Goal: Complete application form

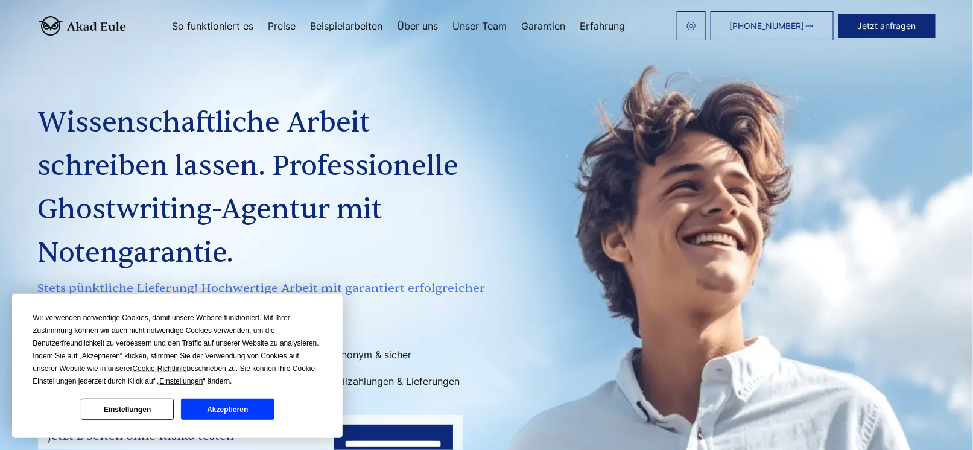
click at [206, 406] on button "Akzeptieren" at bounding box center [227, 409] width 93 height 21
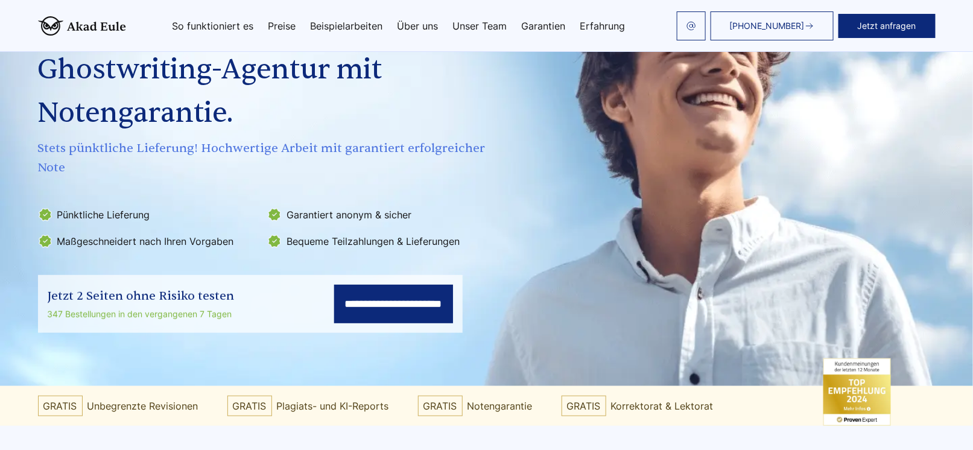
scroll to position [60, 0]
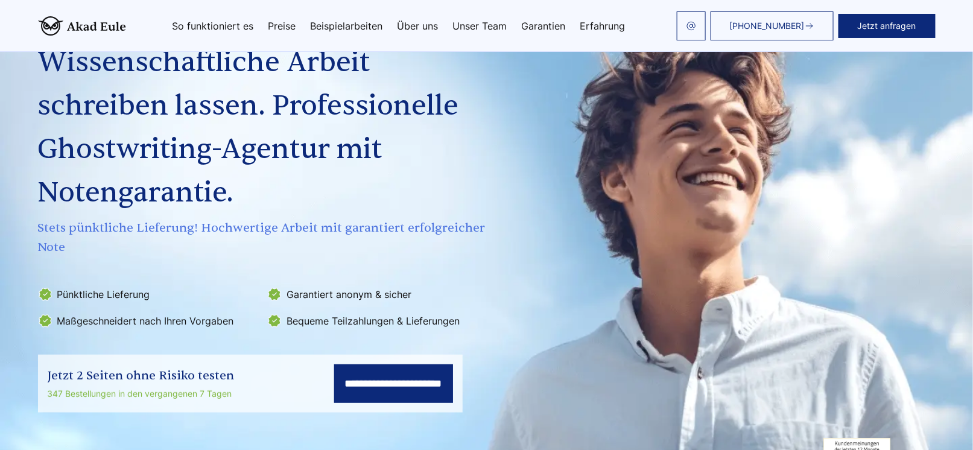
click at [282, 17] on div "+498000010431 Jetzt anfragen So funktioniert es Preise Beispielarbeiten" at bounding box center [531, 25] width 810 height 29
click at [284, 22] on link "Preise" at bounding box center [283, 26] width 28 height 10
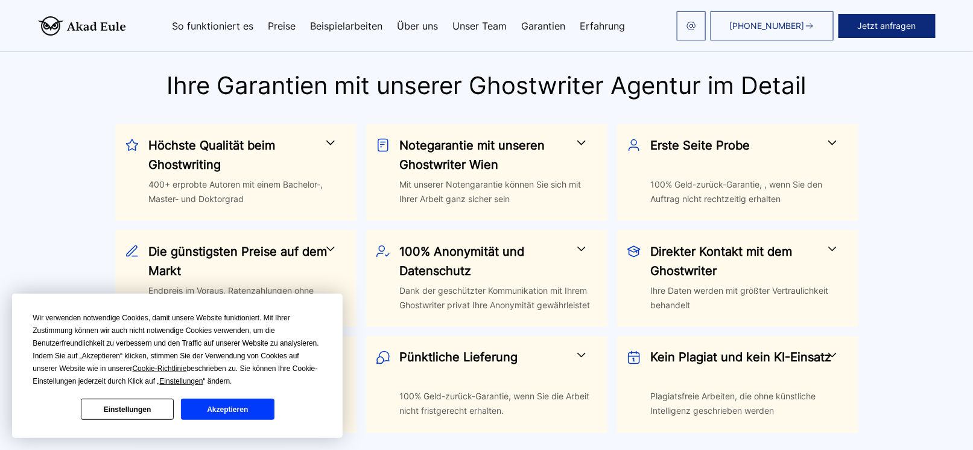
click at [215, 413] on button "Akzeptieren" at bounding box center [227, 409] width 93 height 21
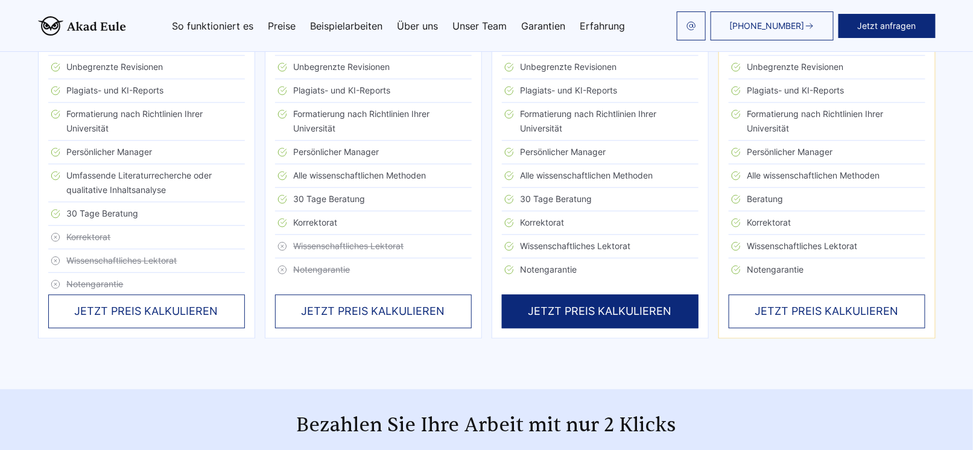
scroll to position [2776, 0]
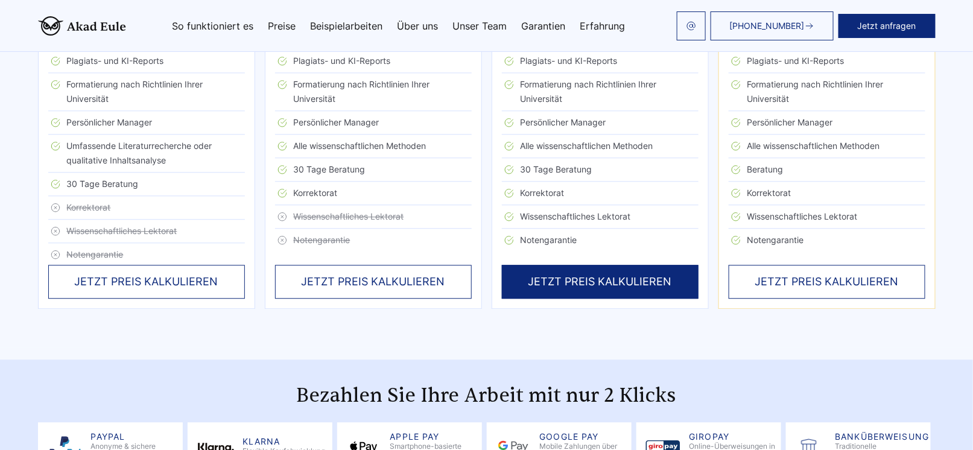
click at [162, 282] on div "JETZT PREIS KALKULIEREN" at bounding box center [146, 282] width 197 height 34
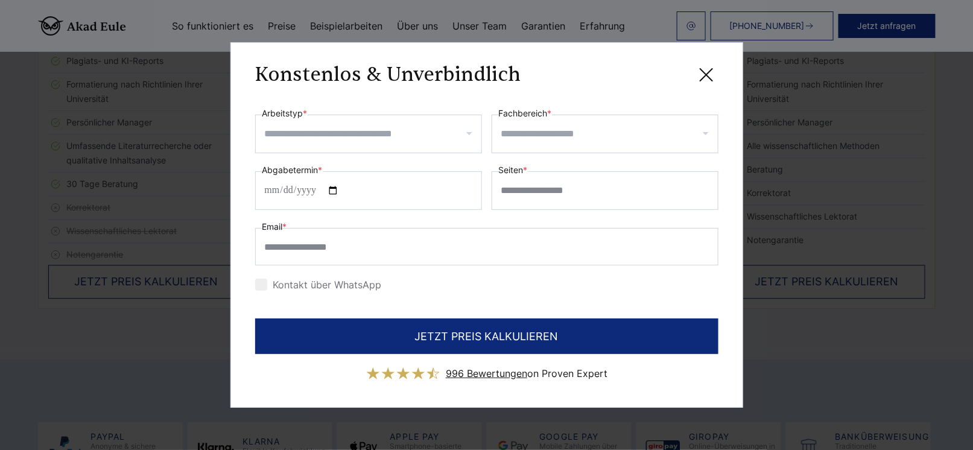
click at [314, 134] on input "Arbeitstyp *" at bounding box center [373, 133] width 217 height 19
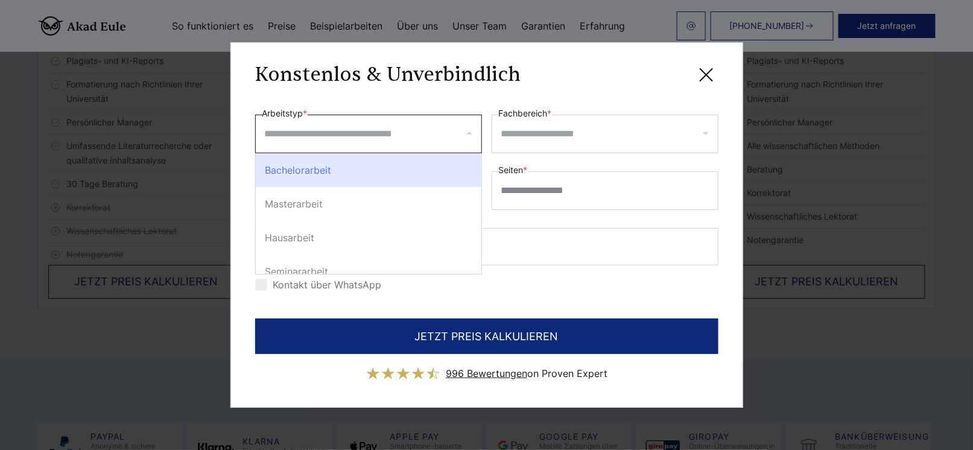
click at [302, 174] on div "Bachelorarbeit" at bounding box center [369, 170] width 226 height 34
select select "**"
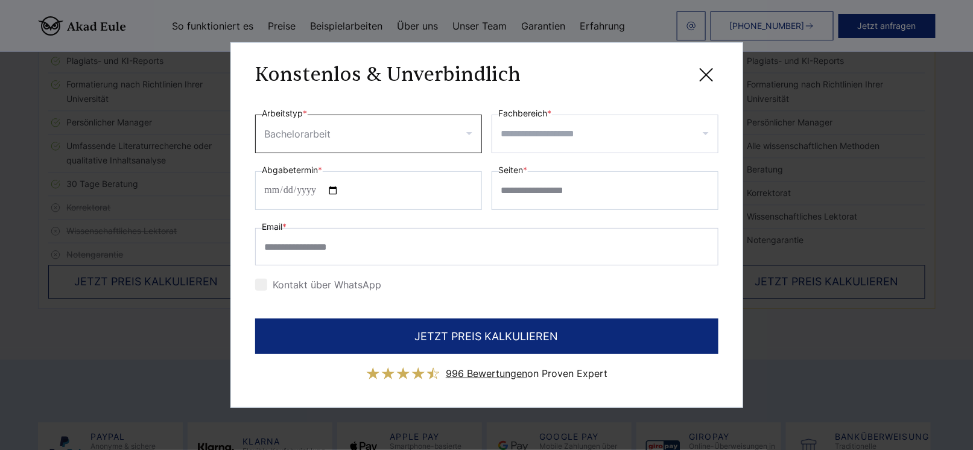
click at [568, 136] on input "Fachbereich *" at bounding box center [609, 133] width 217 height 19
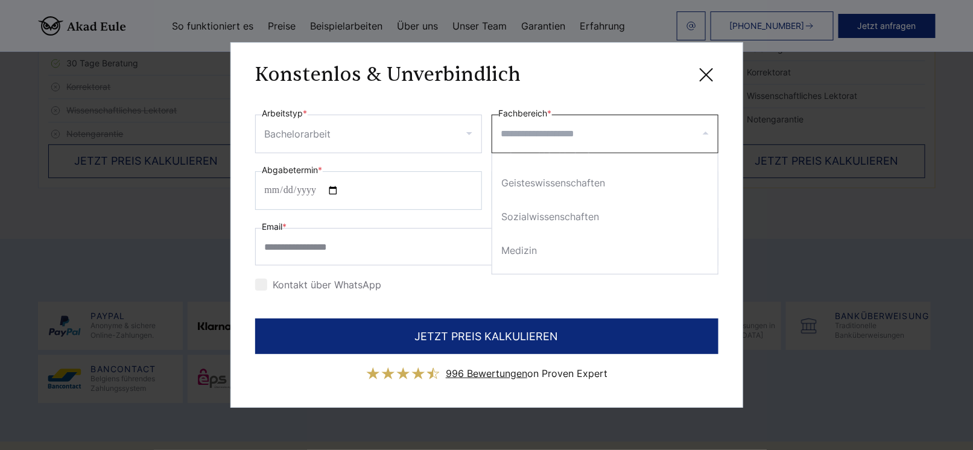
scroll to position [138, 0]
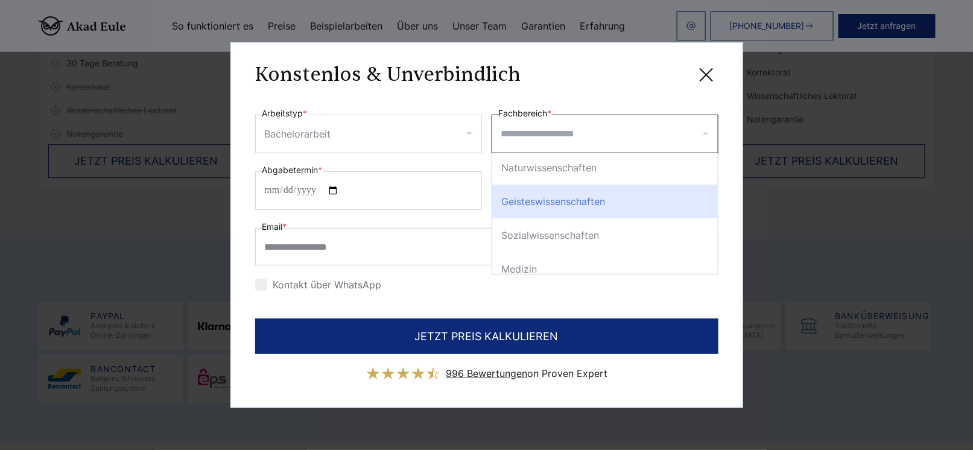
click at [617, 195] on div "Geisteswissenschaften" at bounding box center [605, 202] width 226 height 34
select select "*"
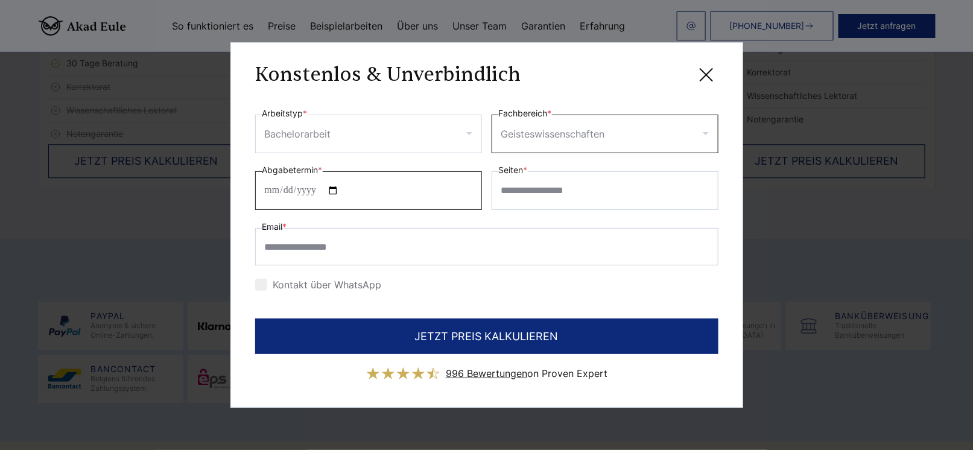
click at [266, 193] on input "Abgabetermin *" at bounding box center [368, 190] width 227 height 39
type input "**********"
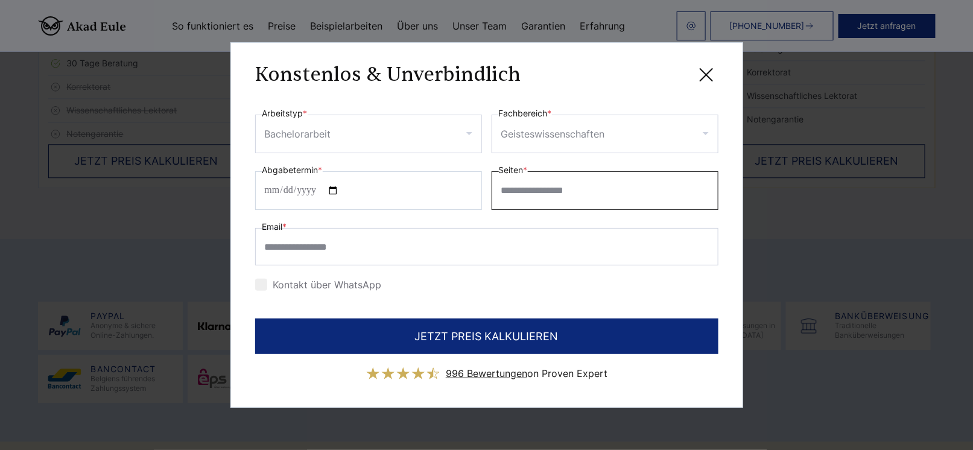
click at [512, 199] on input "Seiten *" at bounding box center [605, 190] width 227 height 39
type input "**"
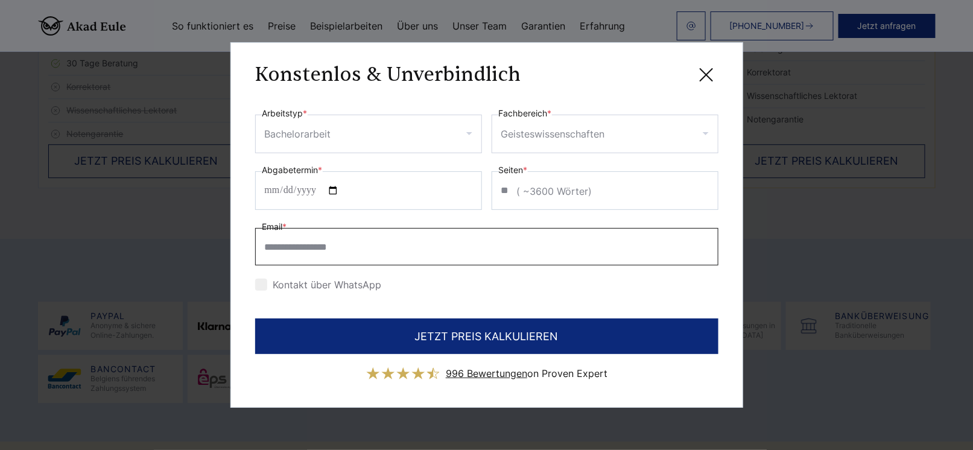
click at [307, 250] on input "Email *" at bounding box center [486, 246] width 463 height 37
type input "**********"
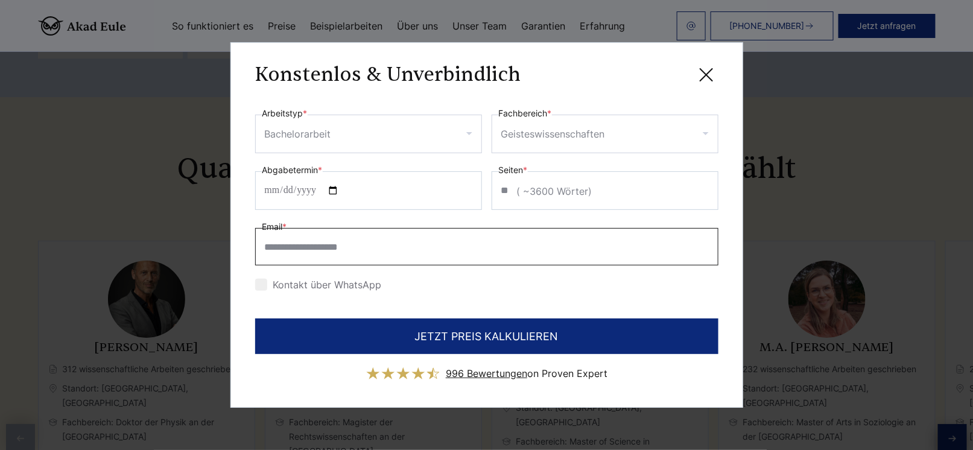
scroll to position [3259, 0]
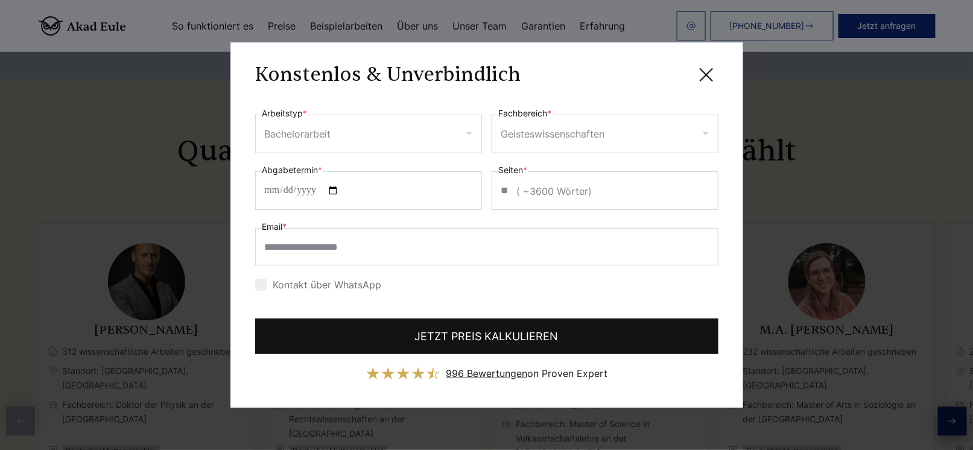
click at [411, 335] on button "JETZT PREIS KALKULIEREN" at bounding box center [486, 337] width 463 height 36
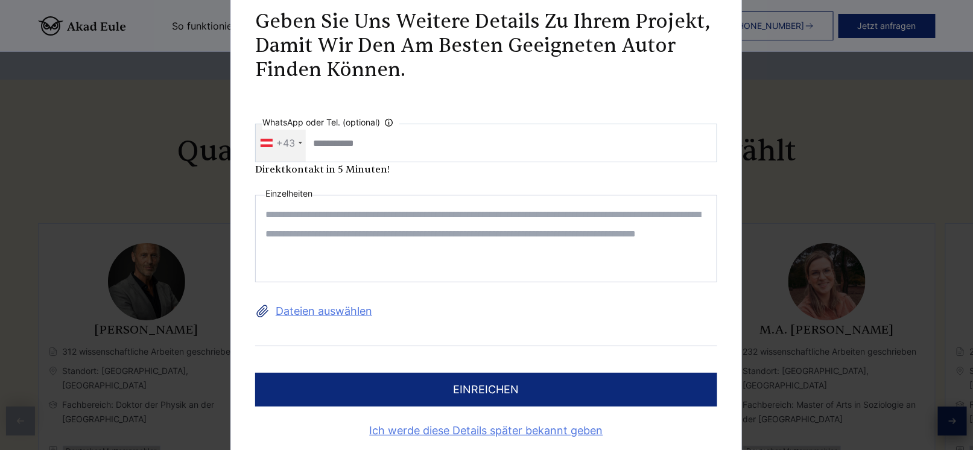
scroll to position [0, 0]
click at [334, 220] on textarea at bounding box center [487, 239] width 462 height 88
click at [480, 214] on textarea at bounding box center [487, 239] width 462 height 88
click at [433, 217] on textarea at bounding box center [487, 239] width 462 height 88
click at [482, 214] on textarea at bounding box center [487, 239] width 462 height 88
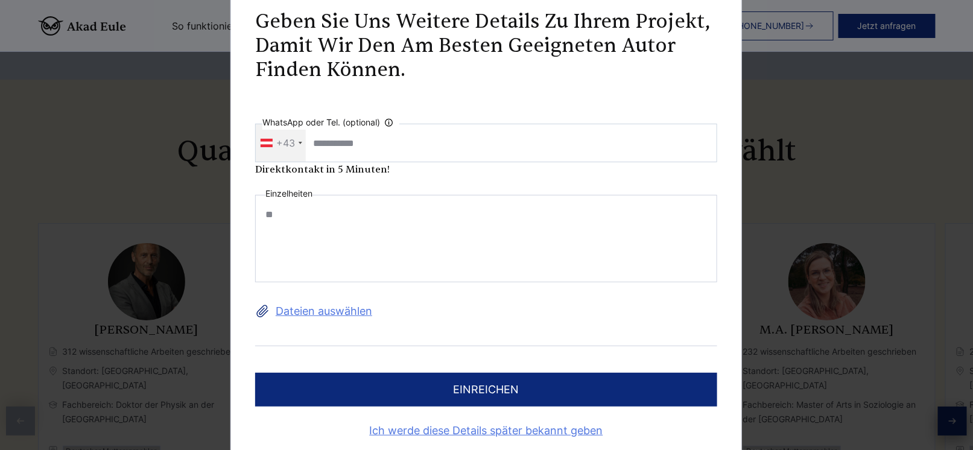
type textarea "*"
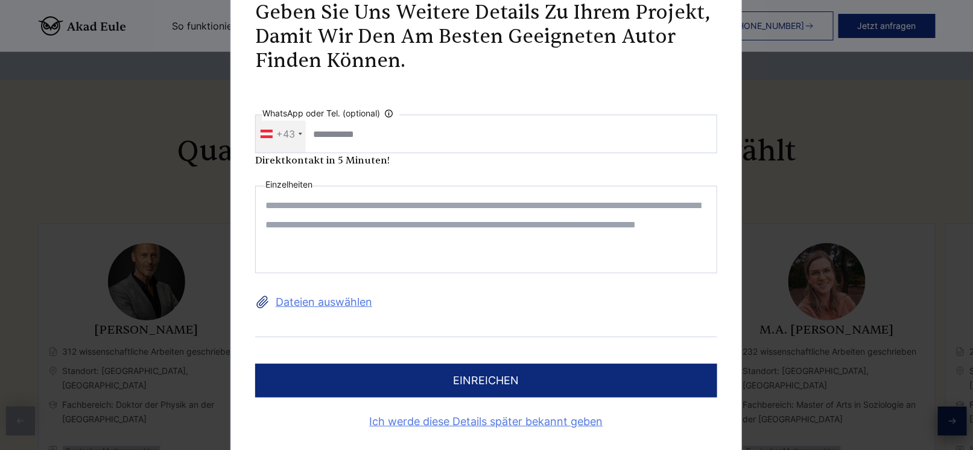
scroll to position [10, 0]
click at [325, 202] on textarea at bounding box center [487, 229] width 462 height 88
paste textarea "**********"
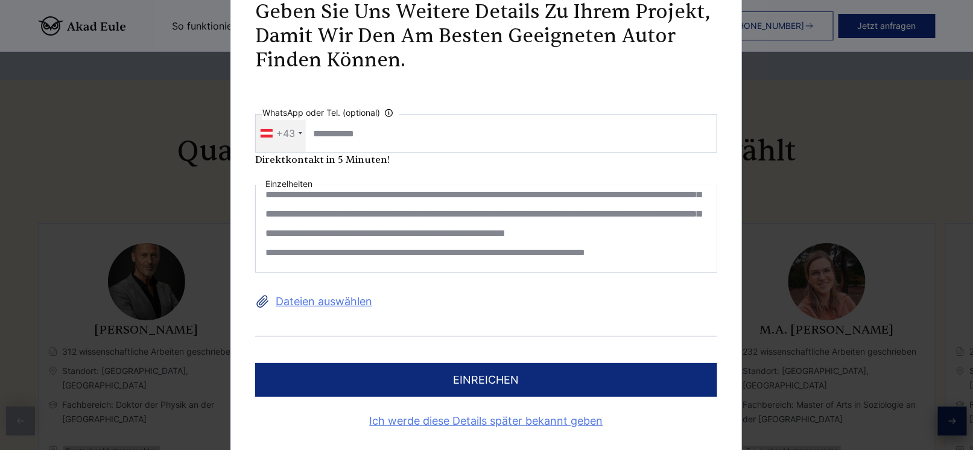
scroll to position [184, 0]
type textarea "**********"
click at [459, 378] on button "einreichen" at bounding box center [487, 380] width 462 height 34
